Goal: Task Accomplishment & Management: Manage account settings

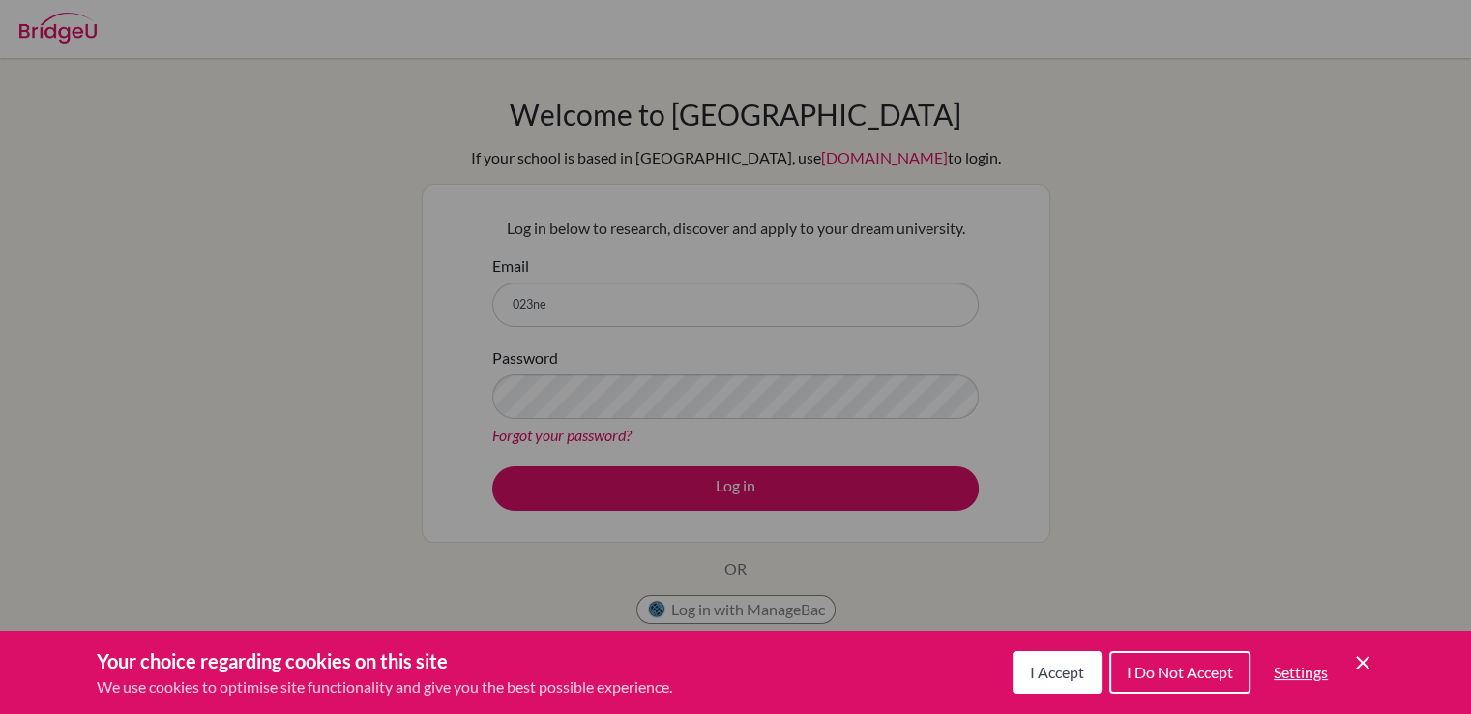
click at [659, 284] on div "Cookie Preferences" at bounding box center [735, 357] width 1471 height 714
click at [1154, 669] on span "I Do Not Accept" at bounding box center [1180, 672] width 106 height 18
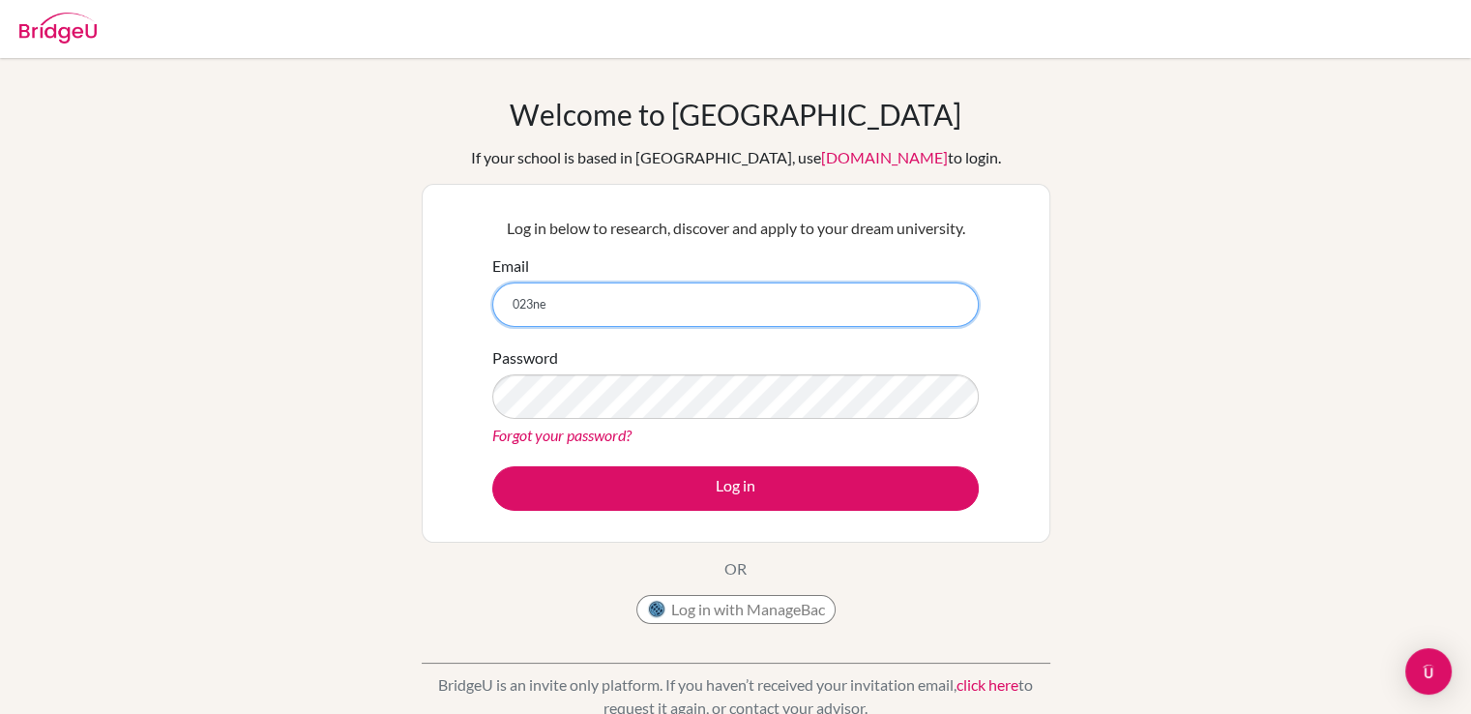
drag, startPoint x: 595, startPoint y: 303, endPoint x: 447, endPoint y: 333, distance: 151.0
click at [447, 333] on div "Log in below to research, discover and apply to your dream university. Email 02…" at bounding box center [736, 363] width 629 height 359
type input "[EMAIL_ADDRESS][DOMAIN_NAME]"
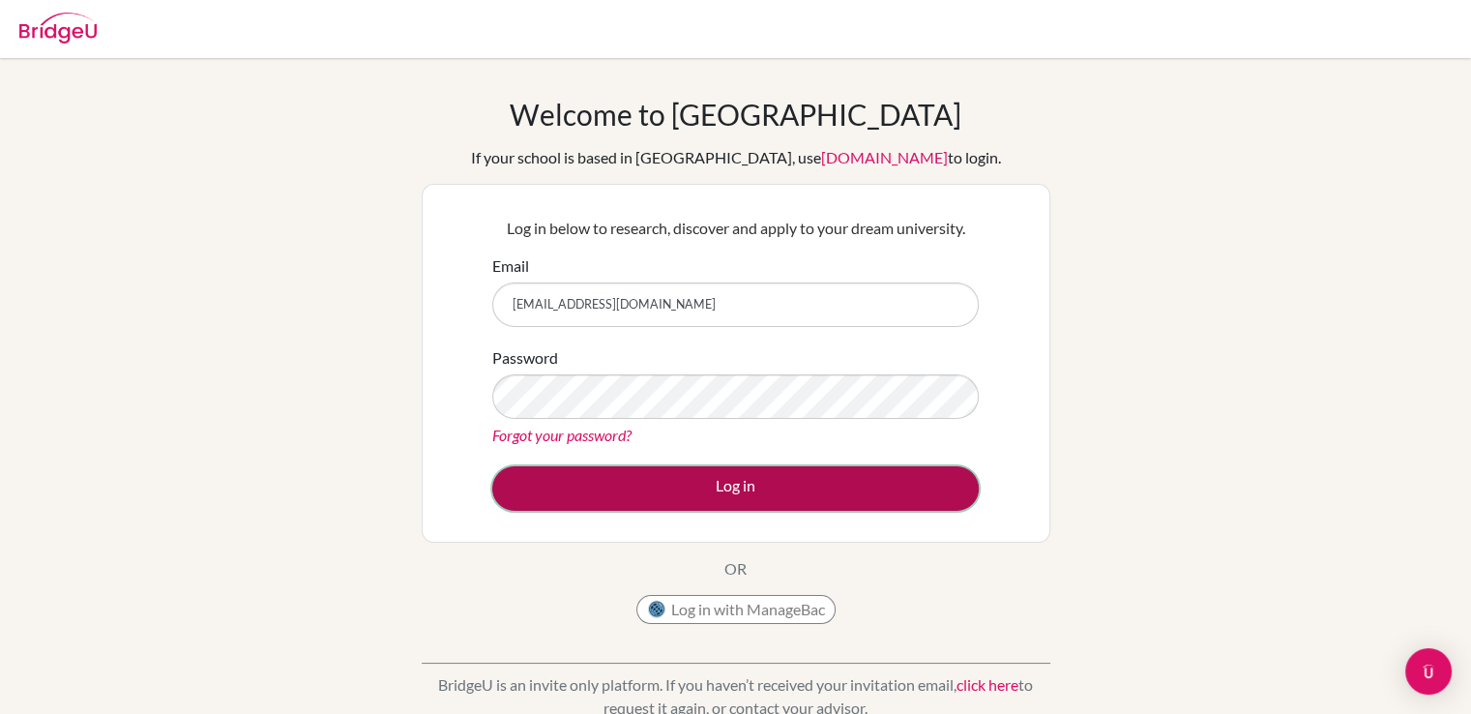
click at [661, 498] on button "Log in" at bounding box center [735, 488] width 487 height 45
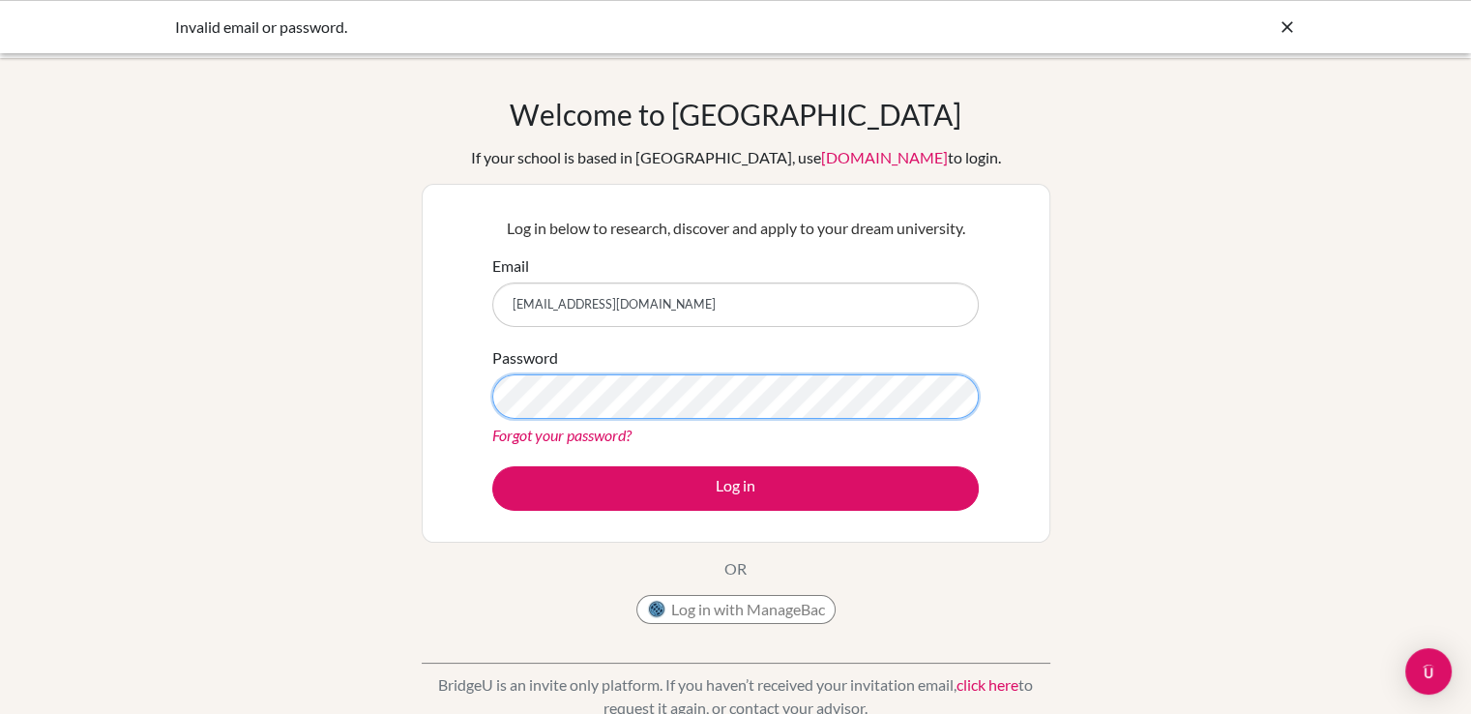
click at [492, 466] on button "Log in" at bounding box center [735, 488] width 487 height 45
drag, startPoint x: 726, startPoint y: 310, endPoint x: 384, endPoint y: 346, distance: 343.5
click at [384, 346] on div "Welcome to [GEOGRAPHIC_DATA] If your school is based in [GEOGRAPHIC_DATA], use …" at bounding box center [735, 413] width 1471 height 633
type input "[EMAIL_ADDRESS][DOMAIN_NAME]"
click at [492, 466] on button "Log in" at bounding box center [735, 488] width 487 height 45
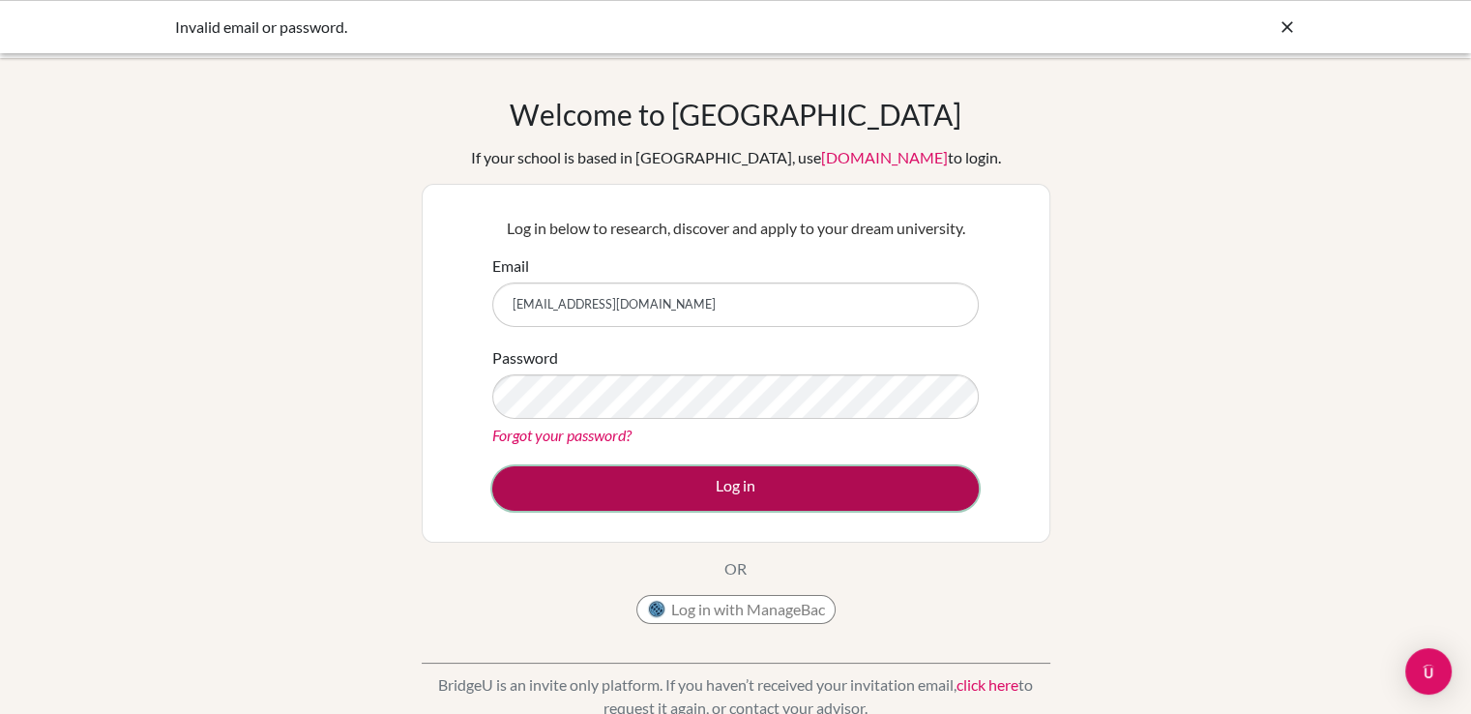
click at [711, 492] on button "Log in" at bounding box center [735, 488] width 487 height 45
